Goal: Obtain resource: Obtain resource

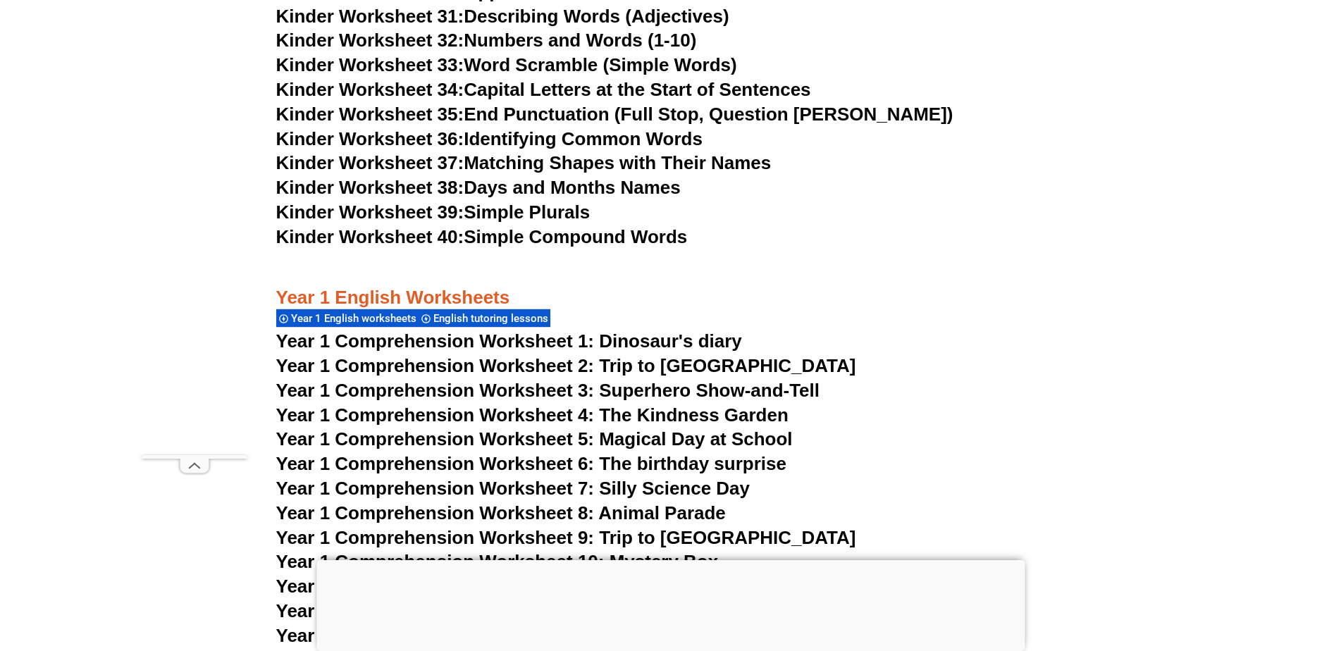
scroll to position [1409, 0]
click at [640, 335] on span "Year 1 Comprehension Worksheet 1: Dinosaur's diary" at bounding box center [509, 340] width 466 height 21
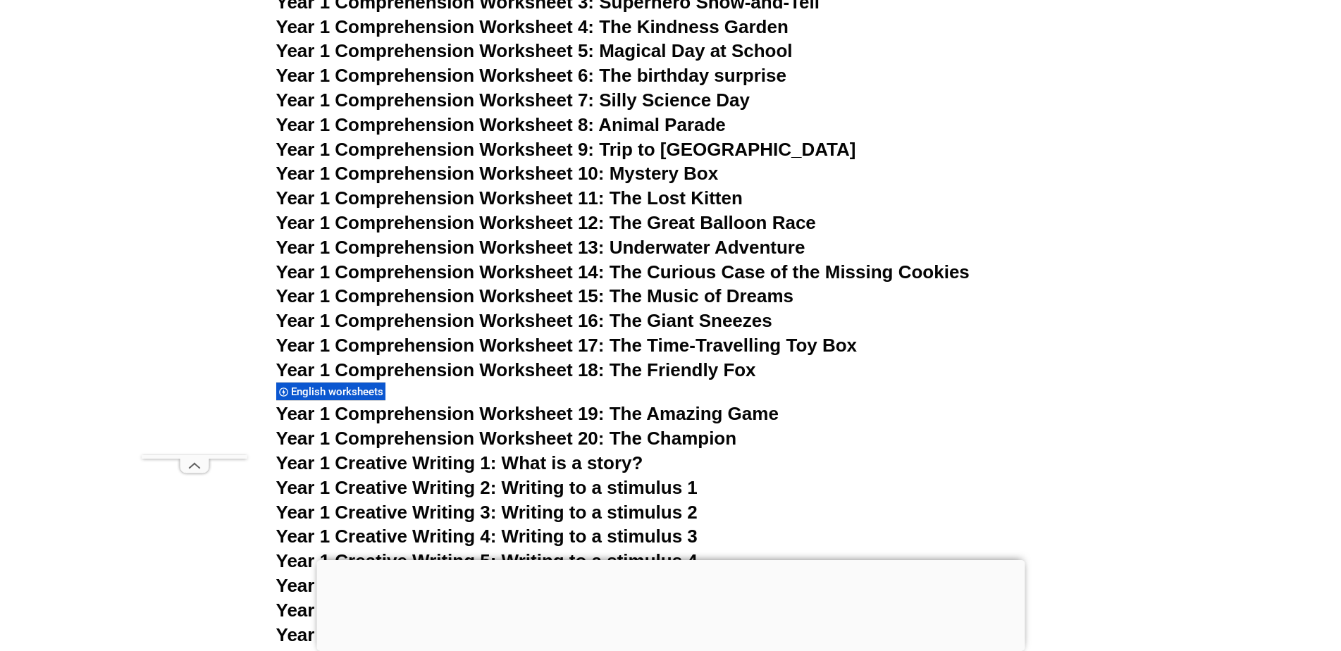
scroll to position [1903, 0]
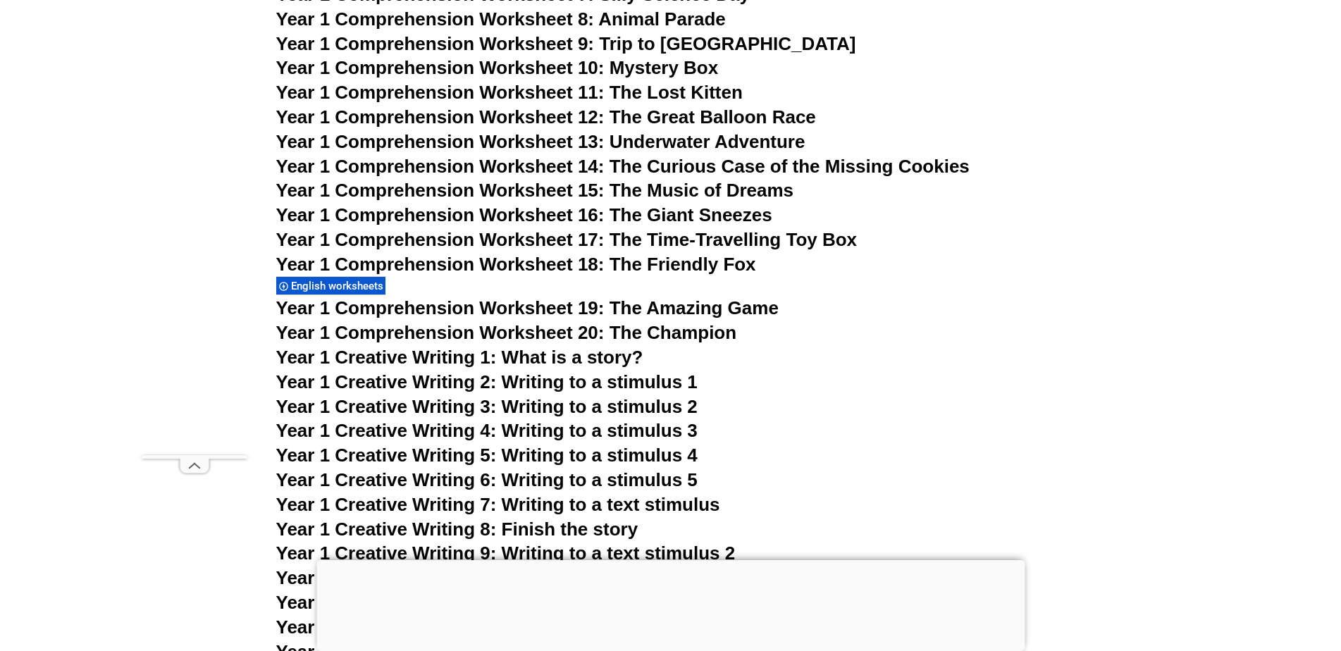
click at [698, 309] on span "Year 1 Comprehension Worksheet 19: The Amazing Game" at bounding box center [527, 307] width 502 height 21
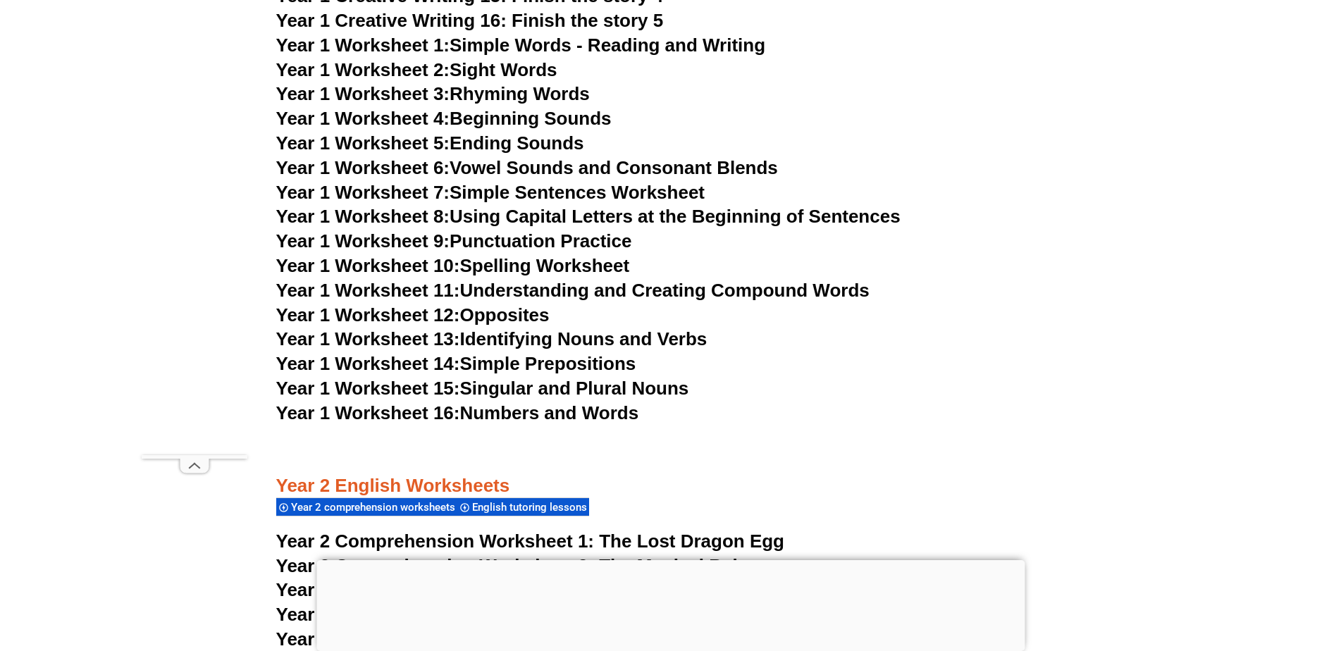
scroll to position [2889, 0]
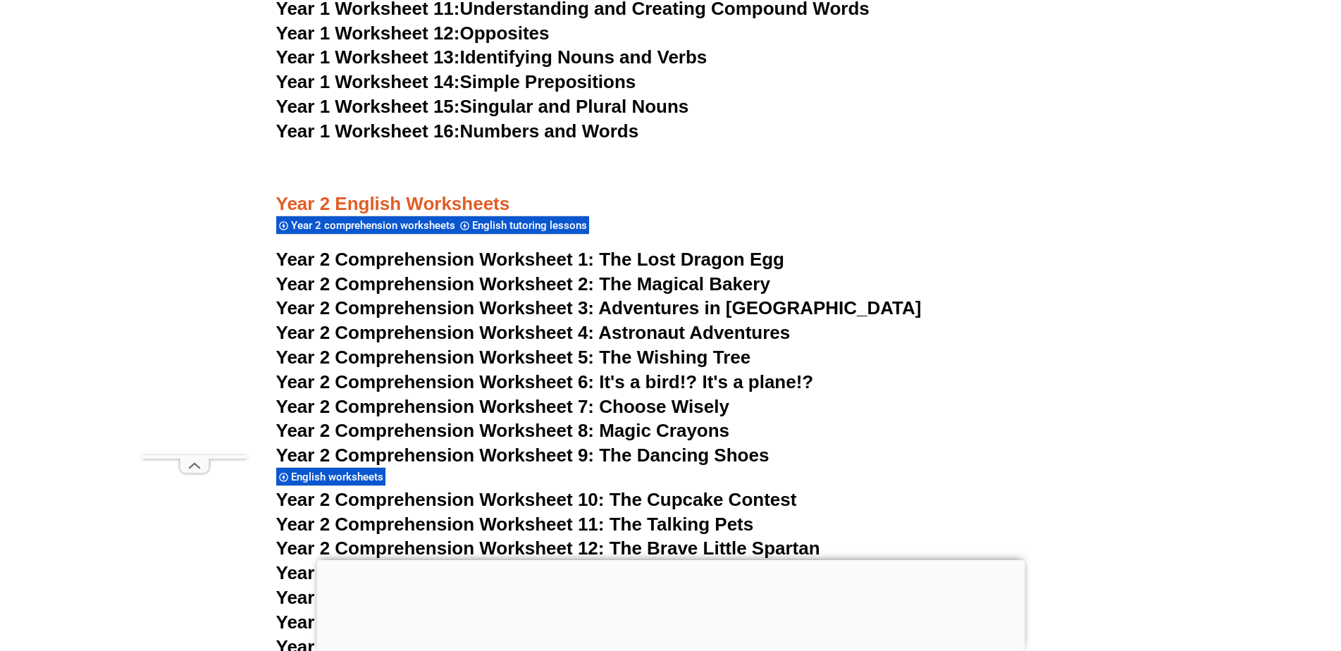
click at [685, 354] on span "The Wishing Tree" at bounding box center [675, 357] width 152 height 21
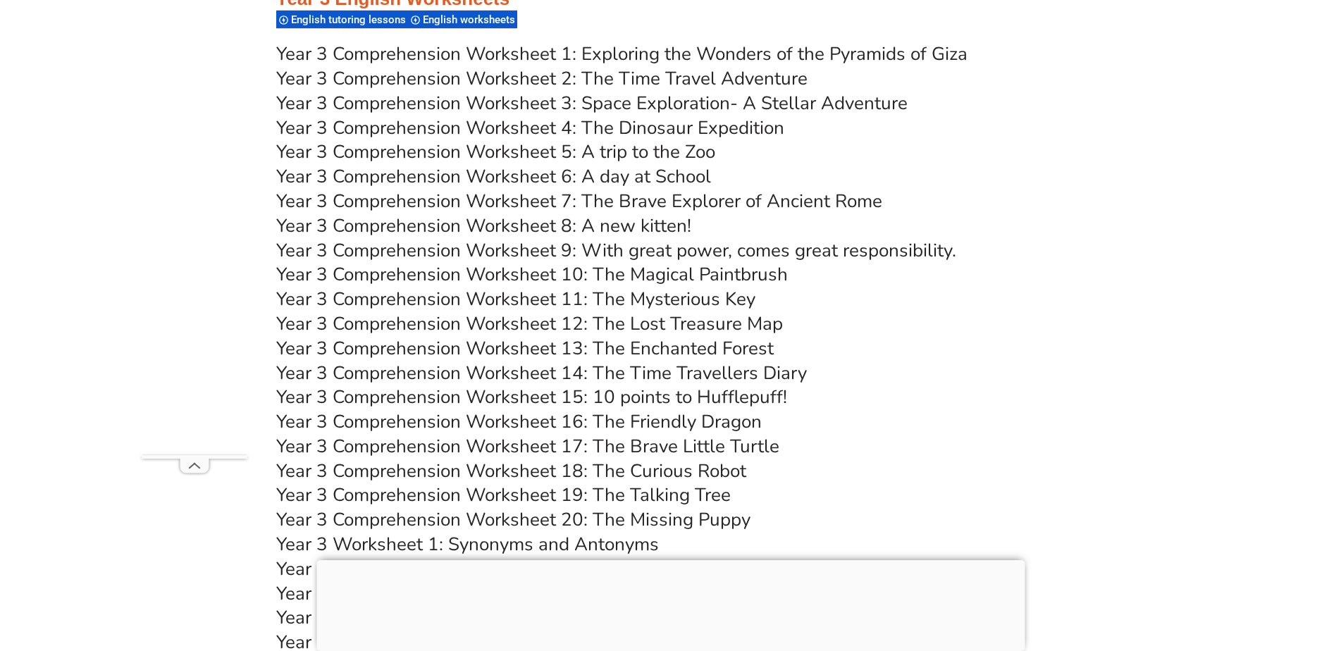
scroll to position [4228, 0]
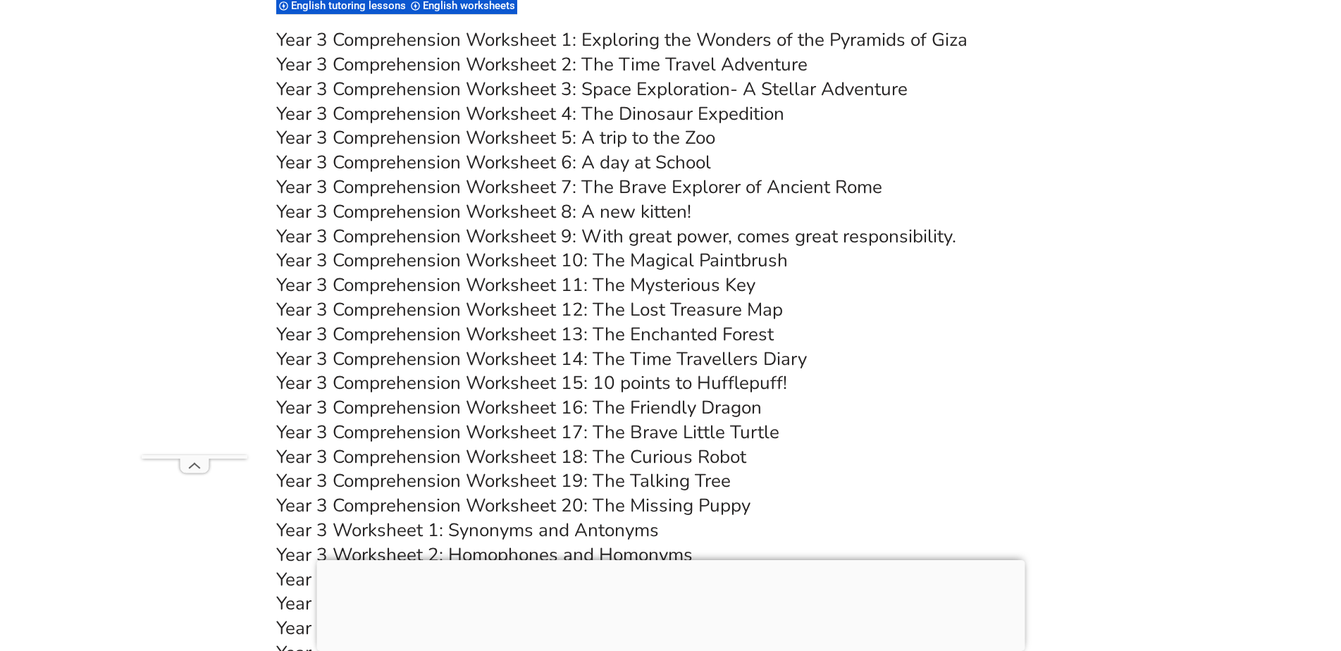
click at [638, 359] on link "Year 3 Comprehension Worksheet 14: The Time Travellers Diary" at bounding box center [541, 359] width 531 height 25
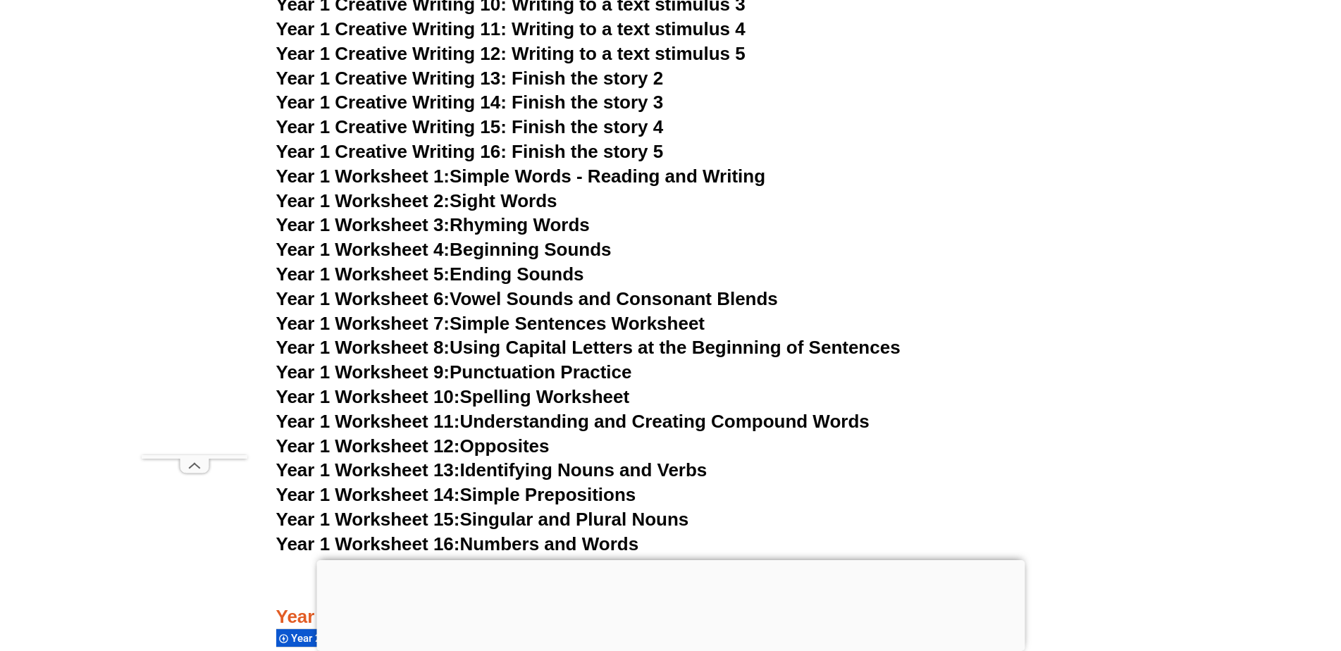
scroll to position [1409, 0]
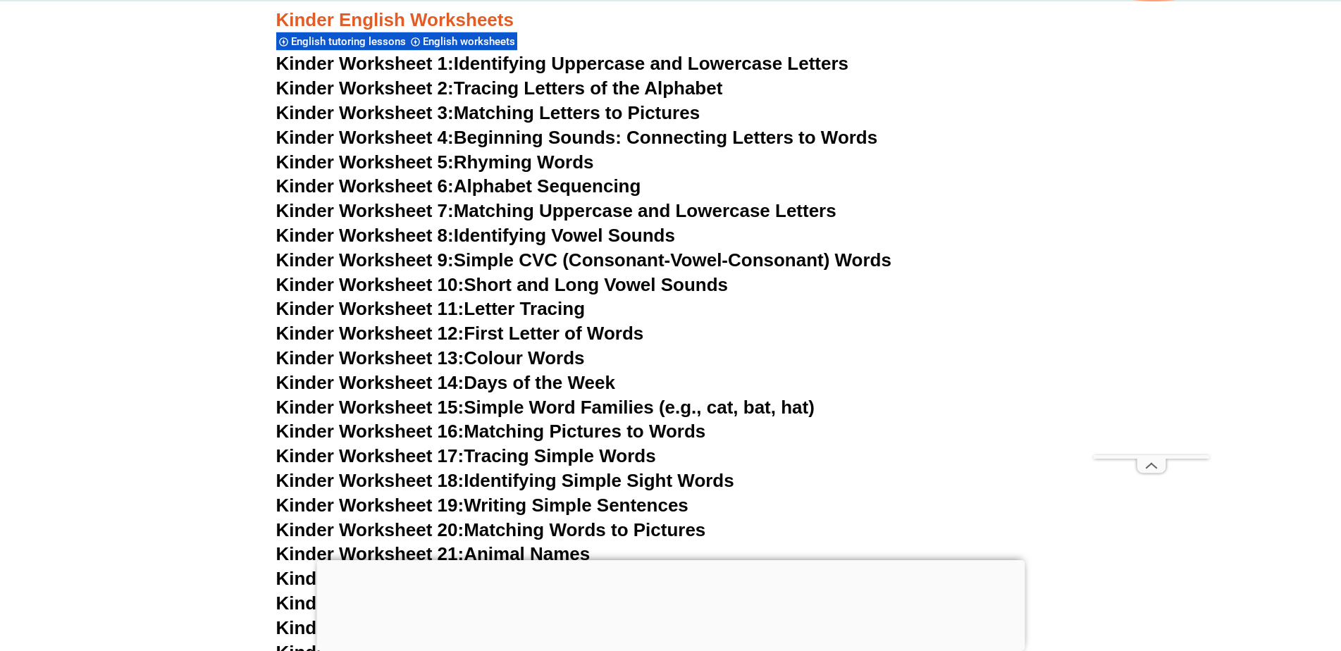
scroll to position [634, 0]
click at [599, 406] on link "Kinder Worksheet 15: Simple Word Families (e.g., cat, bat, hat)" at bounding box center [545, 407] width 538 height 21
